Goal: Task Accomplishment & Management: Use online tool/utility

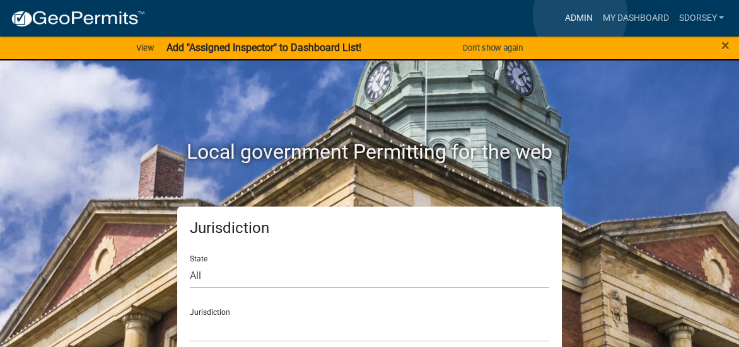
click at [580, 15] on link "Admin" at bounding box center [578, 18] width 38 height 24
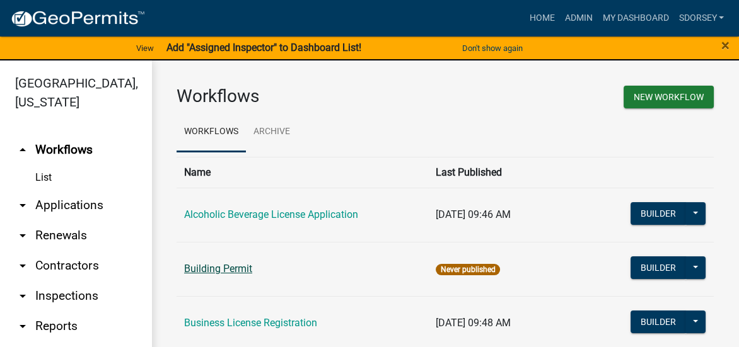
click at [244, 268] on link "Building Permit" at bounding box center [218, 269] width 68 height 12
click at [227, 321] on link "Business License Registration" at bounding box center [250, 323] width 133 height 12
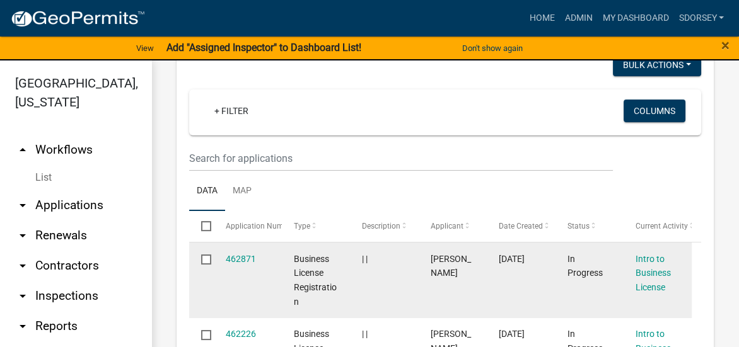
scroll to position [441, 0]
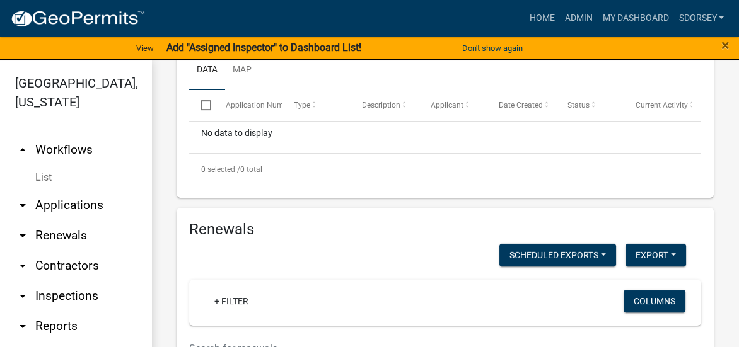
scroll to position [476, 0]
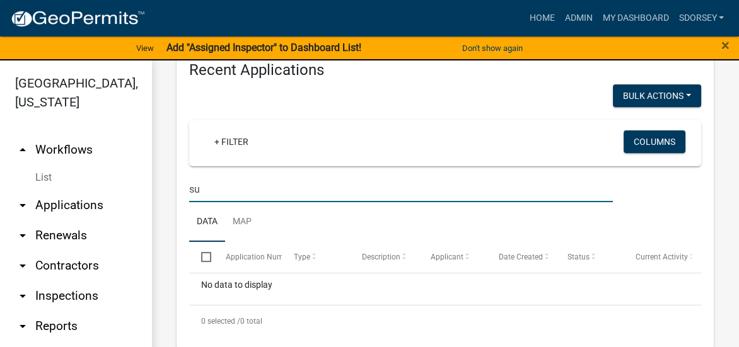
type input "s"
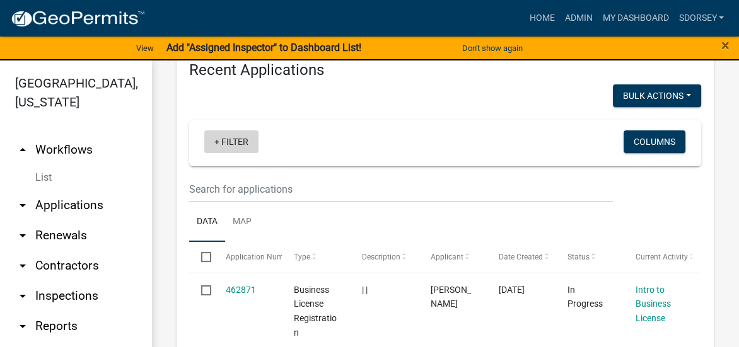
click at [229, 137] on link "+ Filter" at bounding box center [231, 141] width 54 height 23
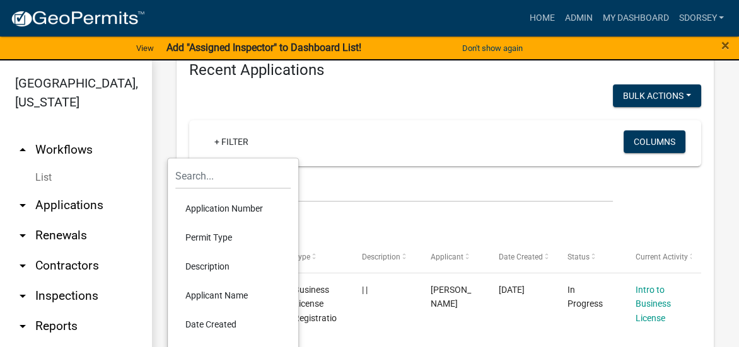
click at [223, 295] on li "Applicant Name" at bounding box center [232, 295] width 115 height 29
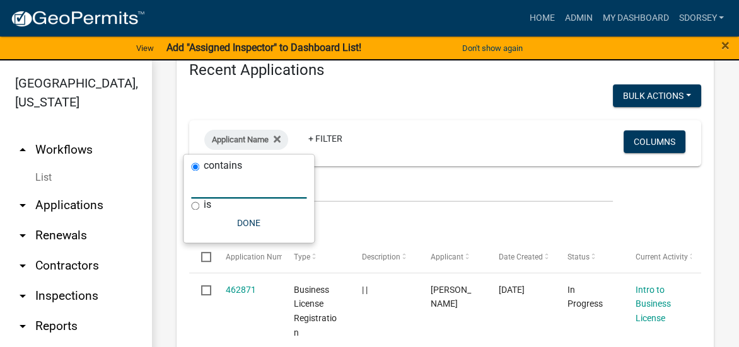
click at [245, 191] on input "text" at bounding box center [248, 186] width 115 height 26
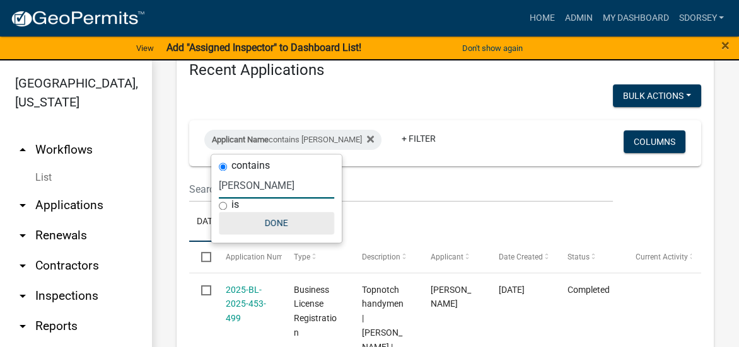
type input "[PERSON_NAME]"
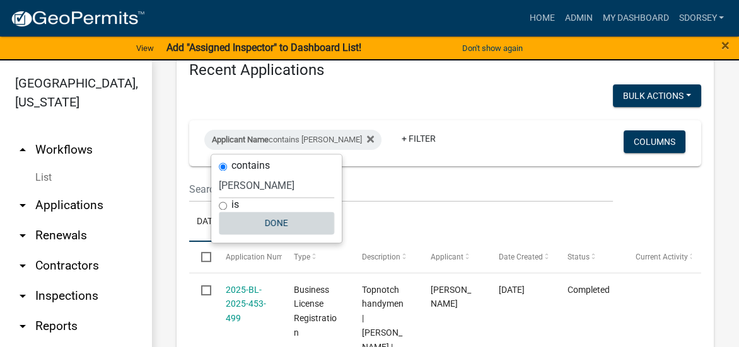
click at [282, 222] on button "Done" at bounding box center [276, 223] width 115 height 23
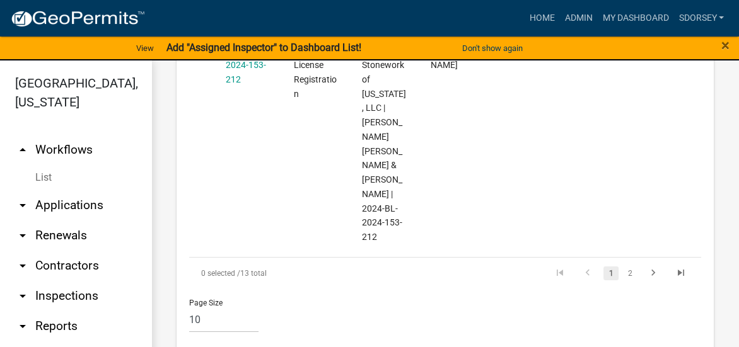
scroll to position [1926, 0]
click at [623, 266] on link "2" at bounding box center [629, 273] width 15 height 14
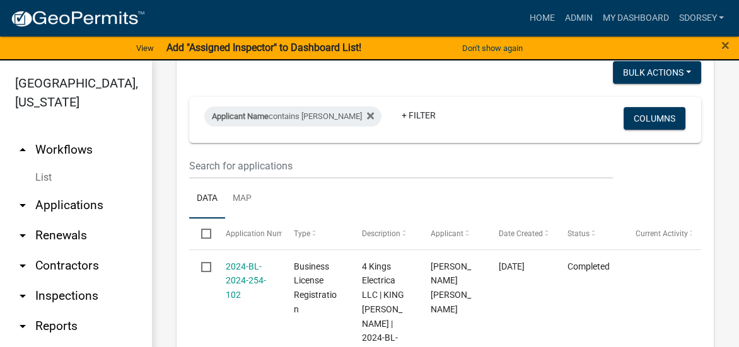
scroll to position [476, 0]
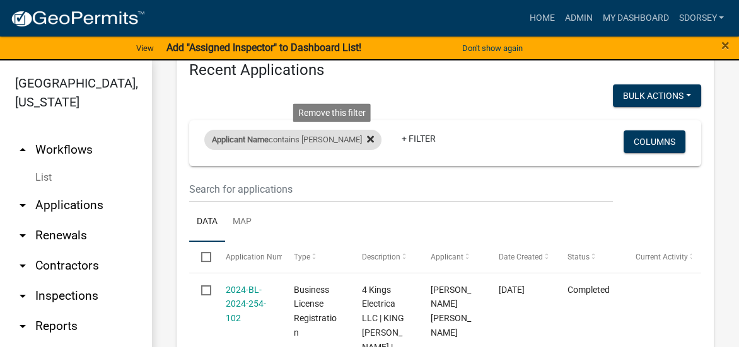
click at [367, 137] on icon at bounding box center [370, 138] width 7 height 7
